Goal: Task Accomplishment & Management: Complete application form

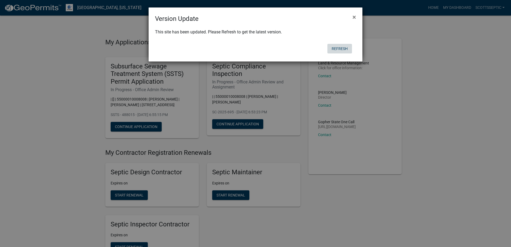
click at [340, 48] on button "Refresh" at bounding box center [339, 49] width 25 height 10
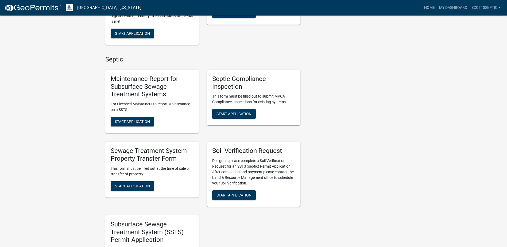
scroll to position [321, 0]
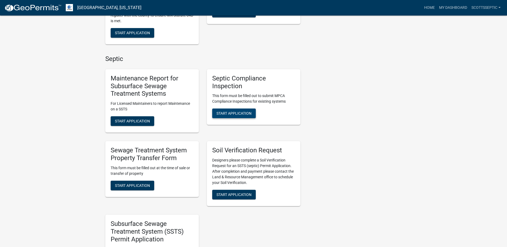
click at [223, 115] on span "Start Application" at bounding box center [234, 113] width 35 height 4
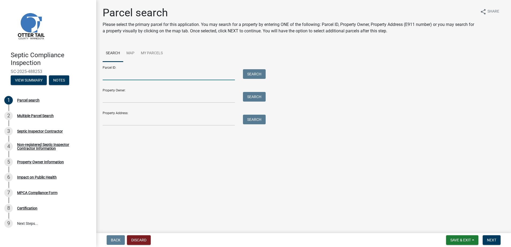
click at [119, 76] on input "Parcel ID:" at bounding box center [169, 74] width 132 height 11
type input "53000990404000"
click at [261, 74] on button "Search" at bounding box center [254, 74] width 23 height 10
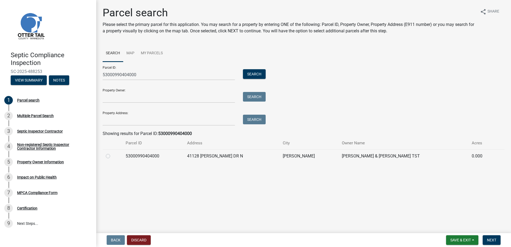
click at [112, 153] on label at bounding box center [112, 153] width 0 height 0
click at [112, 156] on input "radio" at bounding box center [113, 154] width 3 height 3
radio input "true"
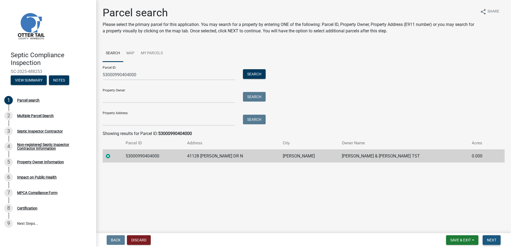
click at [489, 238] on span "Next" at bounding box center [491, 240] width 9 height 4
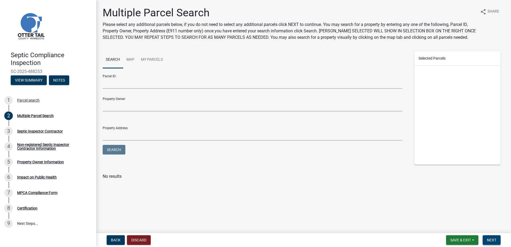
click at [493, 238] on span "Next" at bounding box center [491, 240] width 9 height 4
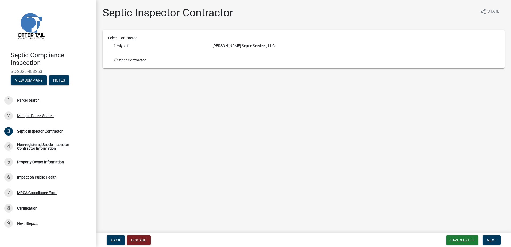
click at [117, 45] on input "radio" at bounding box center [115, 45] width 3 height 3
radio input "true"
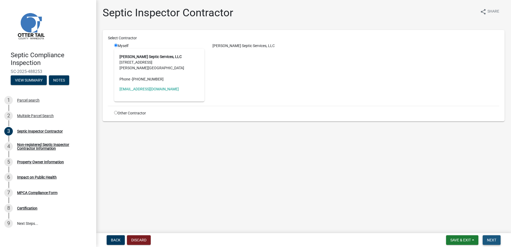
click at [490, 242] on span "Next" at bounding box center [491, 240] width 9 height 4
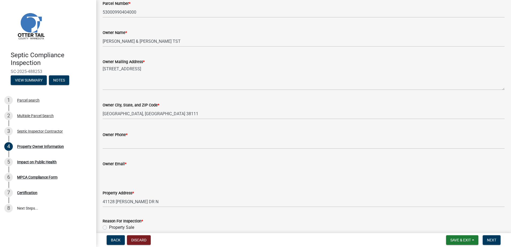
scroll to position [80, 0]
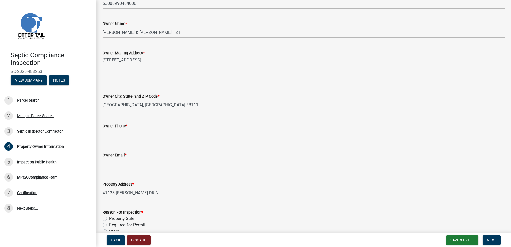
click at [117, 135] on input "Owner Phone *" at bounding box center [304, 134] width 402 height 11
type input "0000000000"
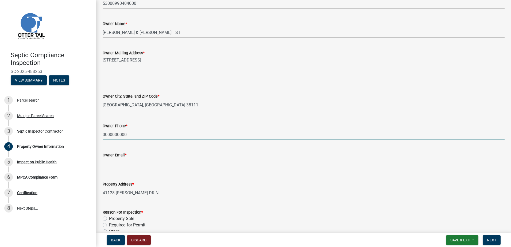
type input "noemail@noemail.com"
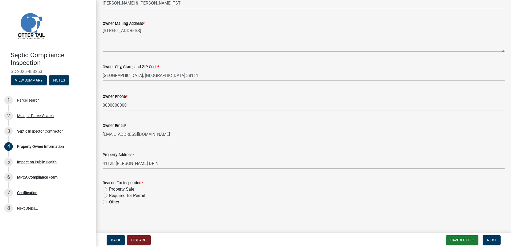
click at [109, 195] on label "Required for Permit" at bounding box center [127, 195] width 36 height 6
click at [109, 195] on input "Required for Permit" at bounding box center [110, 193] width 3 height 3
radio input "true"
click at [491, 239] on span "Next" at bounding box center [491, 240] width 9 height 4
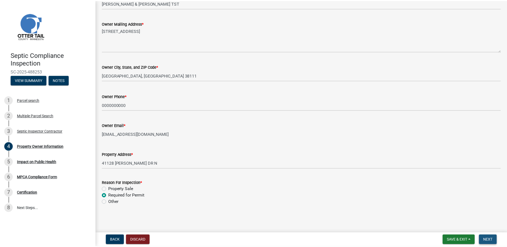
scroll to position [0, 0]
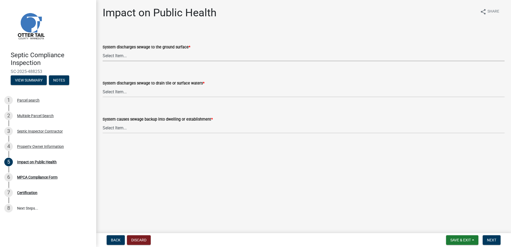
click at [115, 55] on select "Select Item... Yes No" at bounding box center [304, 55] width 402 height 11
click at [103, 50] on select "Select Item... Yes No" at bounding box center [304, 55] width 402 height 11
select select "9c5ef684-d0d4-4879-ab12-905ddbd81a72"
drag, startPoint x: 110, startPoint y: 91, endPoint x: 110, endPoint y: 98, distance: 6.7
click at [110, 92] on select "Select Item... Yes No" at bounding box center [304, 91] width 402 height 11
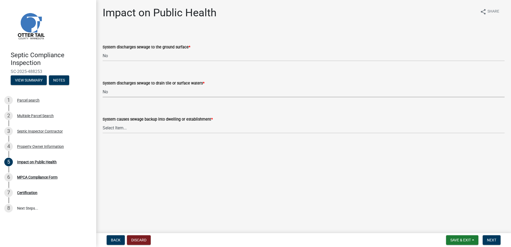
click at [103, 86] on select "Select Item... Yes No" at bounding box center [304, 91] width 402 height 11
select select "7d491a2b-e9f0-4952-b474-53ca749b22af"
drag, startPoint x: 107, startPoint y: 128, endPoint x: 107, endPoint y: 133, distance: 5.4
click at [107, 129] on select "Select Item... Yes No" at bounding box center [304, 127] width 402 height 11
click at [103, 122] on select "Select Item... Yes No" at bounding box center [304, 127] width 402 height 11
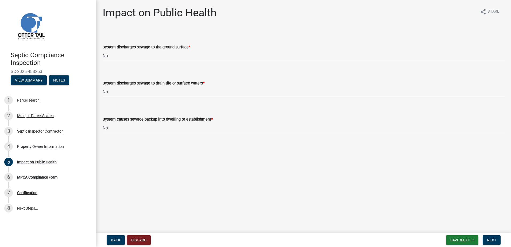
select select "6e07b46b-a403-4f3e-b4fc-218acc732c01"
click at [491, 237] on button "Next" at bounding box center [492, 240] width 18 height 10
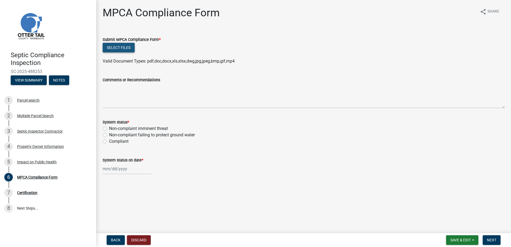
click at [114, 47] on button "Select files" at bounding box center [119, 48] width 32 height 10
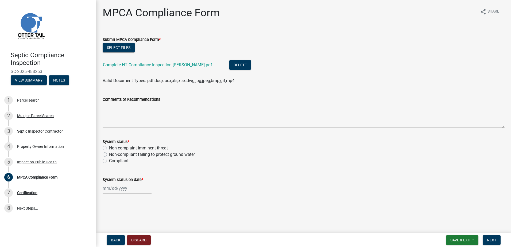
click at [109, 160] on label "Compliant" at bounding box center [119, 161] width 20 height 6
click at [109, 160] on input "Compliant" at bounding box center [110, 159] width 3 height 3
radio input "true"
select select "10"
select select "2025"
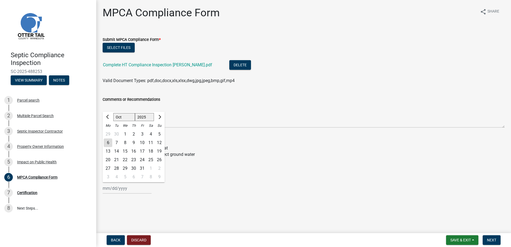
click at [117, 191] on div "Jan Feb Mar Apr May Jun Jul Aug Sep Oct Nov Dec 1525 1526 1527 1528 1529 1530 1…" at bounding box center [127, 188] width 49 height 11
click at [108, 115] on span "Previous month" at bounding box center [108, 117] width 4 height 4
select select "9"
click at [151, 159] on div "27" at bounding box center [150, 160] width 9 height 9
type input "09/27/2025"
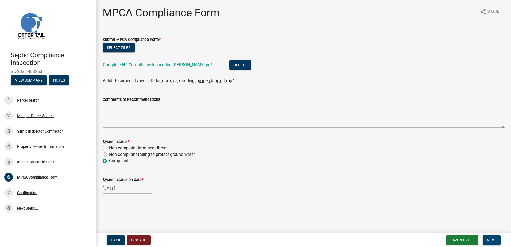
click at [492, 240] on span "Next" at bounding box center [491, 240] width 9 height 4
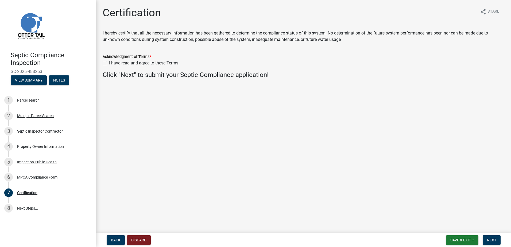
click at [109, 63] on label "I have read and agree to these Terms" at bounding box center [143, 63] width 69 height 6
click at [109, 63] on input "I have read and agree to these Terms" at bounding box center [110, 61] width 3 height 3
checkbox input "true"
click at [491, 240] on span "Next" at bounding box center [491, 240] width 9 height 4
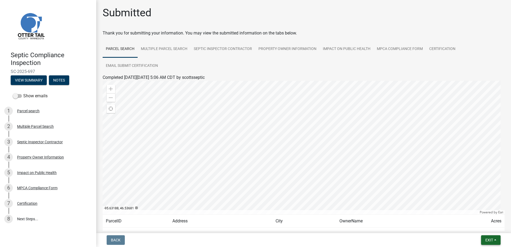
click at [495, 240] on button "Exit" at bounding box center [491, 240] width 20 height 10
click at [488, 228] on button "Save & Exit" at bounding box center [479, 226] width 43 height 13
